Goal: Information Seeking & Learning: Find specific fact

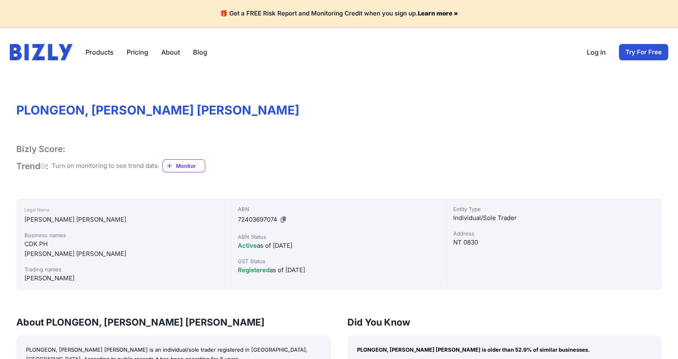
scroll to position [163, 0]
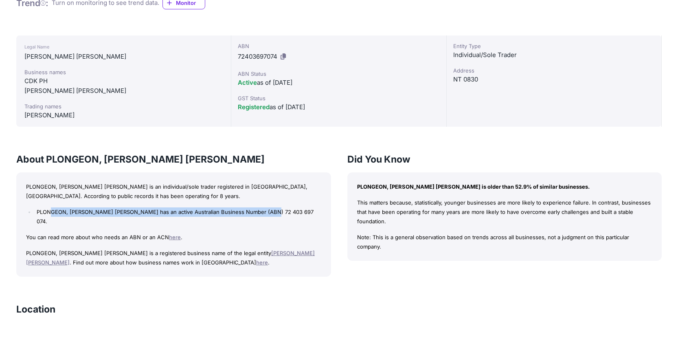
drag, startPoint x: 51, startPoint y: 211, endPoint x: 288, endPoint y: 214, distance: 237.3
click at [288, 214] on li "PLONGEON, KAREN ANNE has an active Australian Business Number (ABN) 72 403 697 …" at bounding box center [178, 216] width 286 height 19
click at [289, 214] on li "PLONGEON, KAREN ANNE has an active Australian Business Number (ABN) 72 403 697 …" at bounding box center [178, 216] width 286 height 19
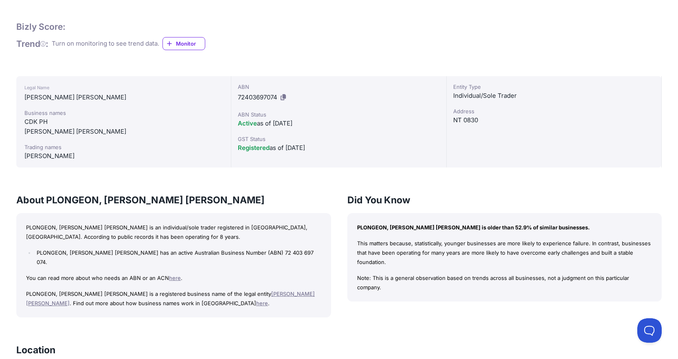
scroll to position [81, 0]
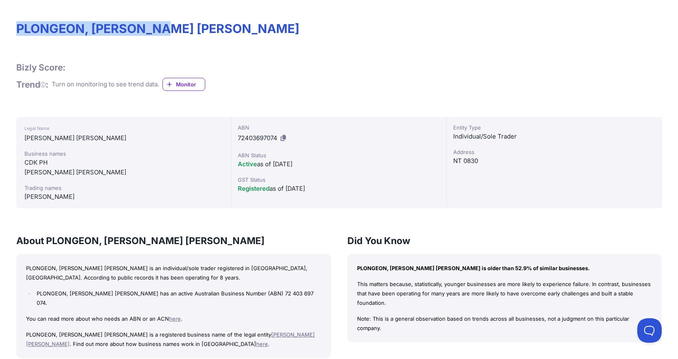
drag, startPoint x: 17, startPoint y: 25, endPoint x: 218, endPoint y: 31, distance: 200.7
click at [182, 31] on h1 "PLONGEON, KAREN ANNE" at bounding box center [338, 28] width 645 height 15
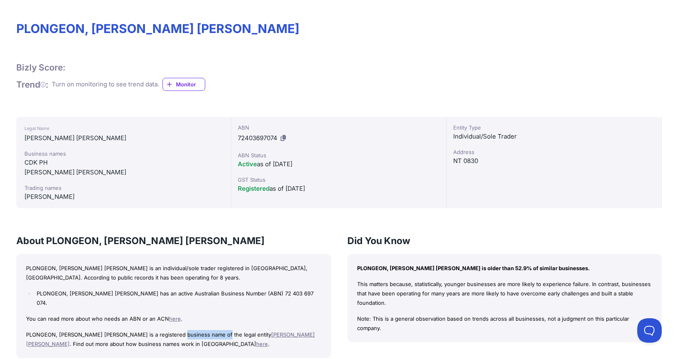
drag, startPoint x: 176, startPoint y: 326, endPoint x: 213, endPoint y: 328, distance: 37.1
click at [213, 330] on p "PLONGEON, KAREN ANNE is a registered business name of the legal entity KASSMAN,…" at bounding box center [173, 339] width 295 height 19
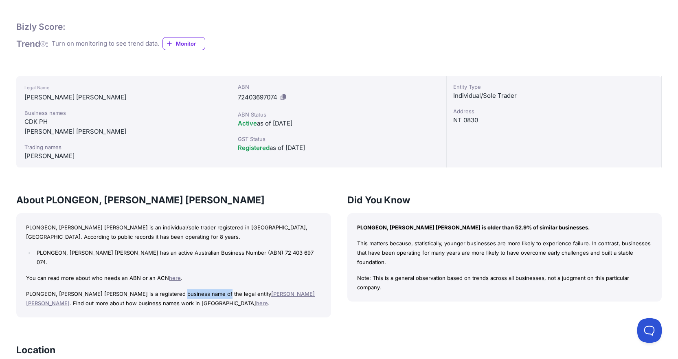
click at [280, 290] on link "[PERSON_NAME] [PERSON_NAME]" at bounding box center [170, 298] width 289 height 16
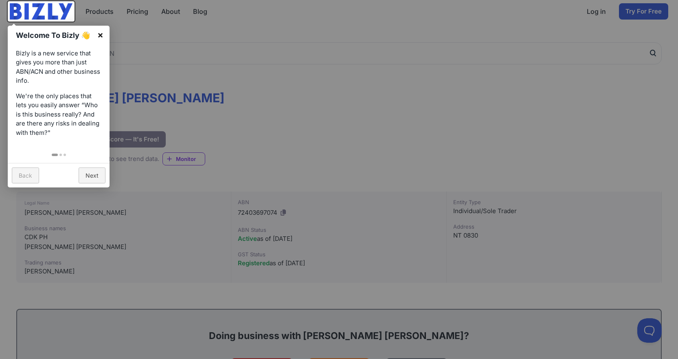
click at [101, 33] on link "×" at bounding box center [100, 35] width 18 height 18
